Goal: Information Seeking & Learning: Find specific page/section

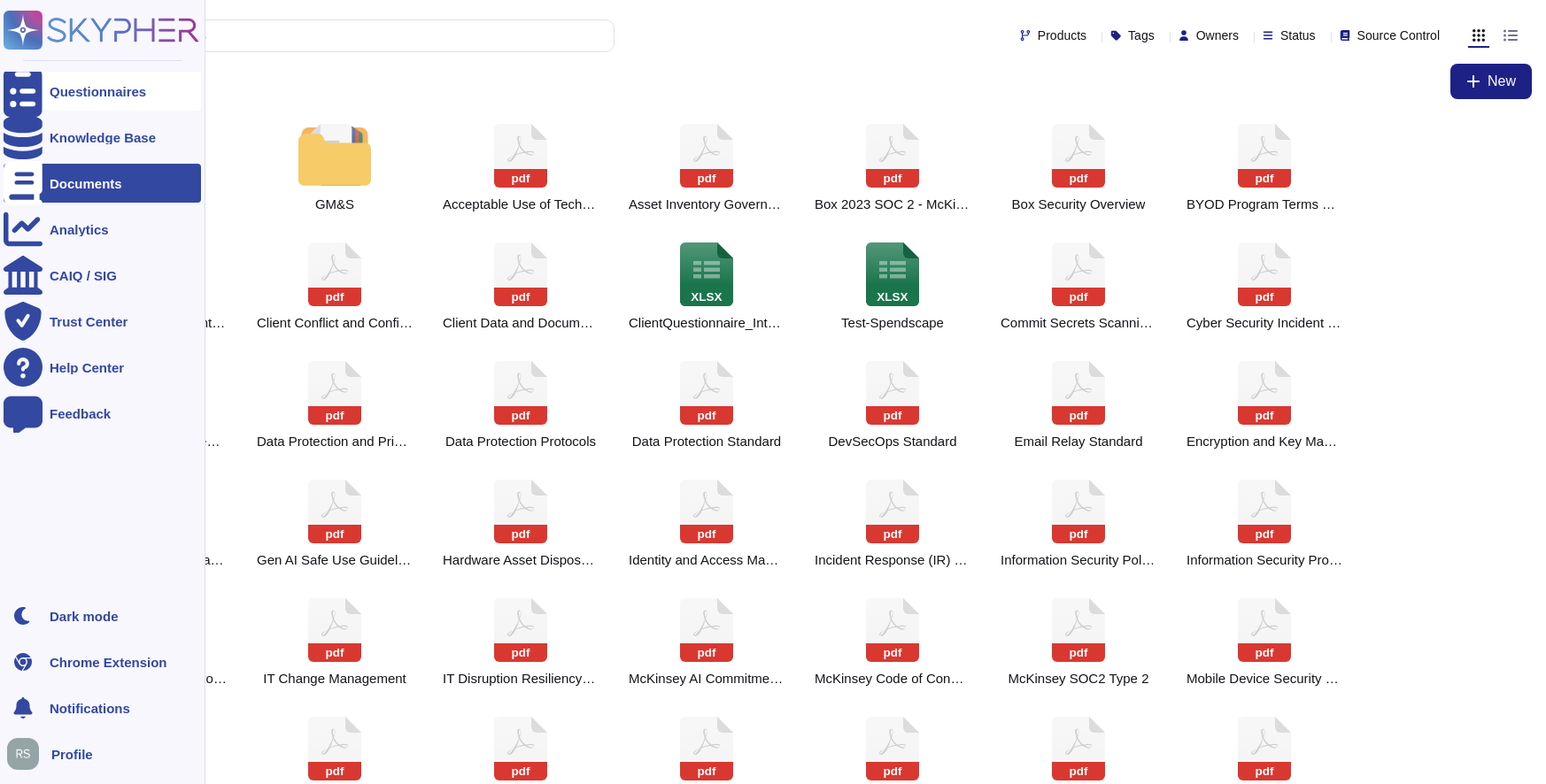
click at [20, 89] on icon at bounding box center [23, 91] width 39 height 52
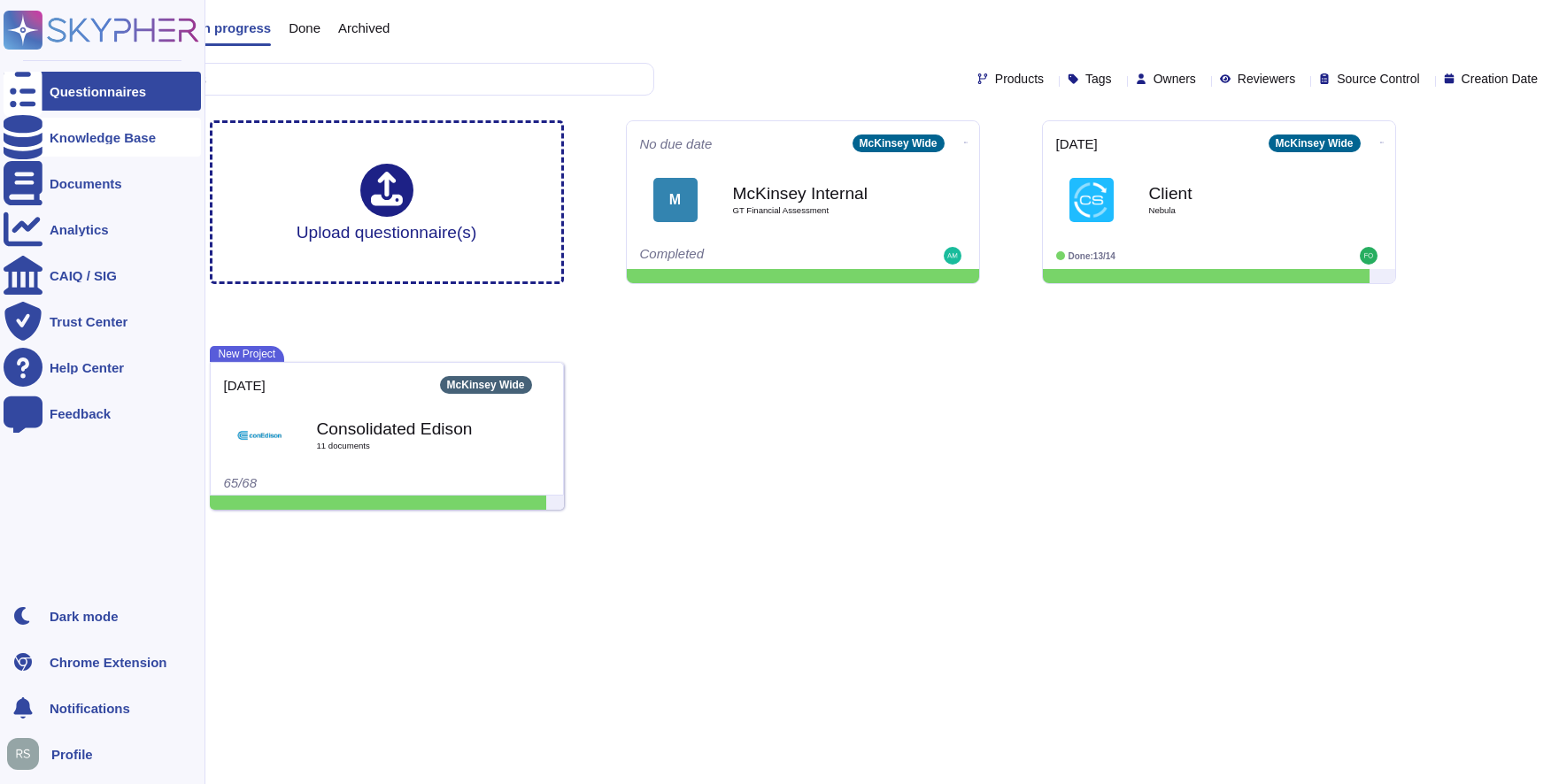
click at [60, 139] on div "Knowledge Base" at bounding box center [102, 137] width 106 height 13
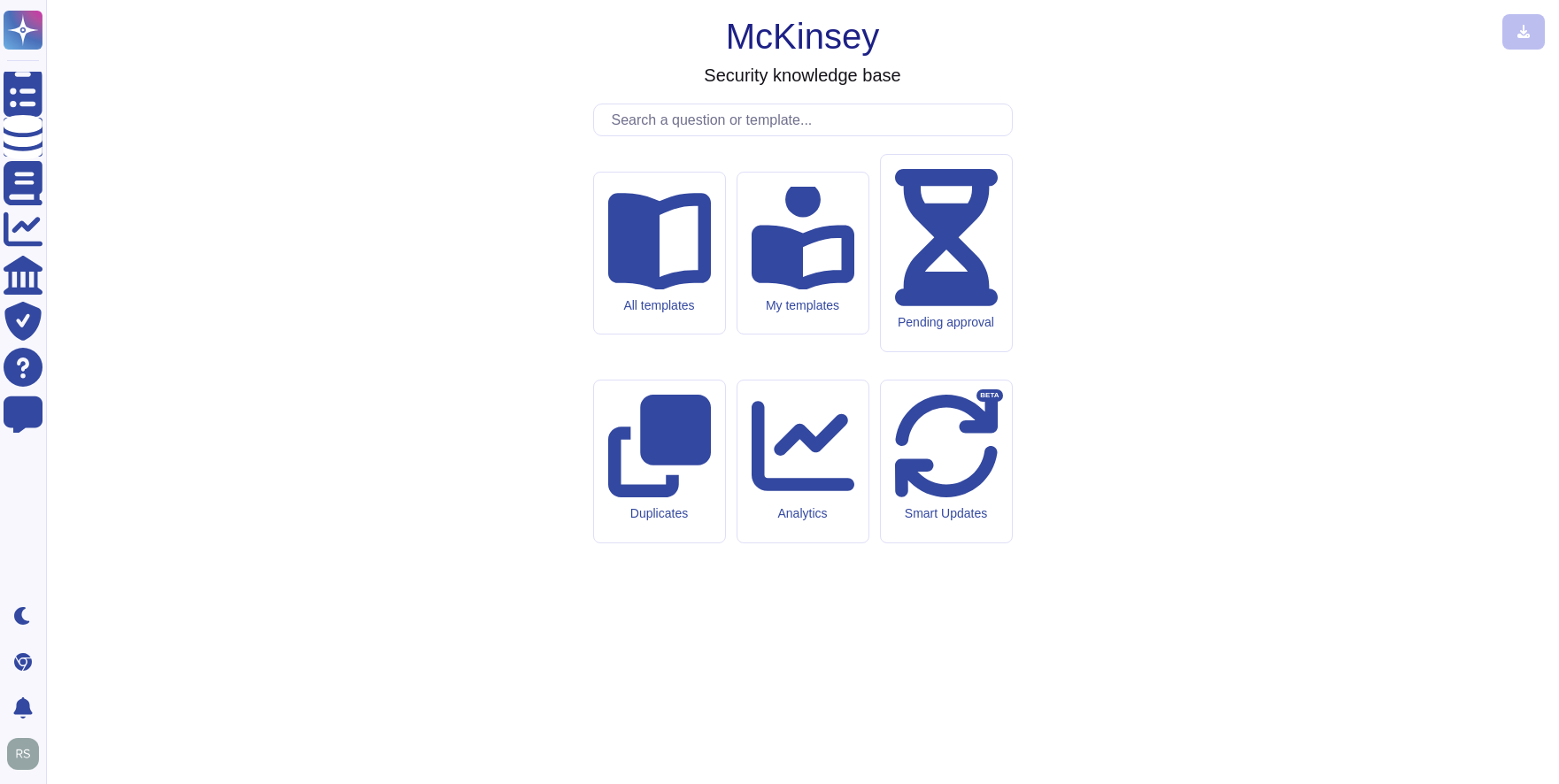
click at [670, 136] on input "text" at bounding box center [807, 119] width 409 height 31
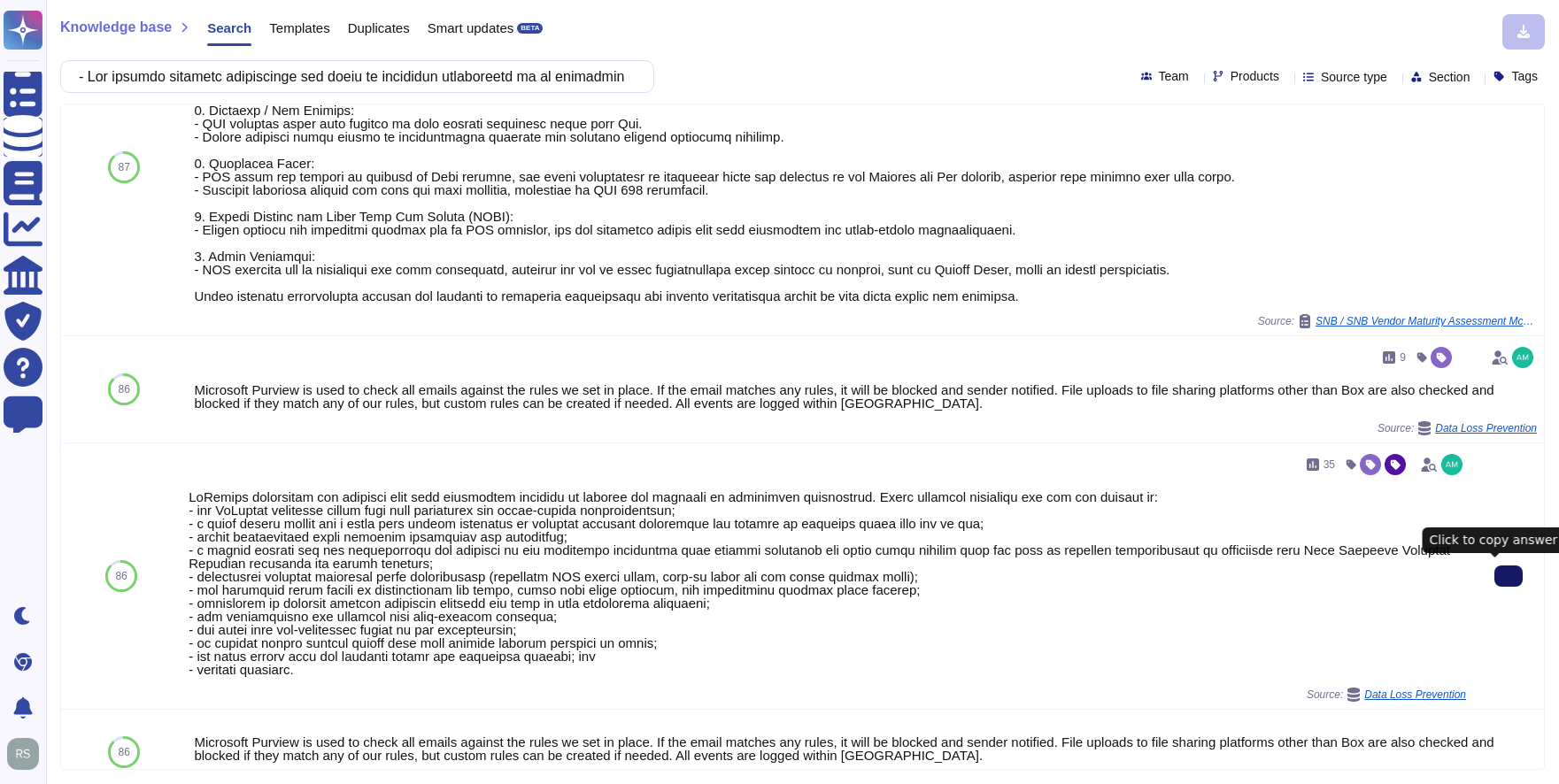
click at [1509, 576] on icon at bounding box center [1509, 576] width 0 height 0
